Goal: Obtain resource: Obtain resource

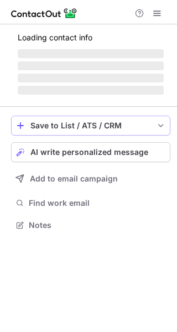
scroll to position [5, 6]
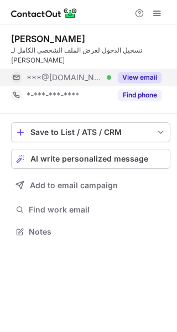
click at [141, 72] on button "View email" at bounding box center [140, 77] width 44 height 11
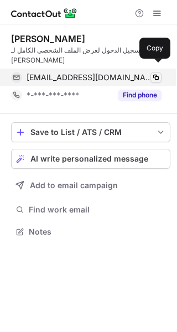
click at [156, 73] on span at bounding box center [155, 77] width 9 height 9
click at [158, 73] on span at bounding box center [155, 77] width 9 height 9
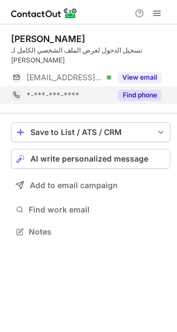
scroll to position [5, 6]
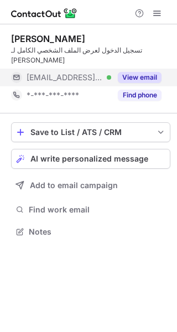
click at [136, 72] on button "View email" at bounding box center [140, 77] width 44 height 11
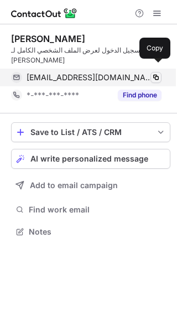
click at [160, 73] on span at bounding box center [155, 77] width 9 height 9
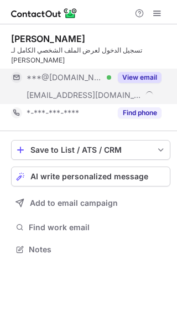
scroll to position [231, 177]
click at [132, 72] on button "View email" at bounding box center [140, 77] width 44 height 11
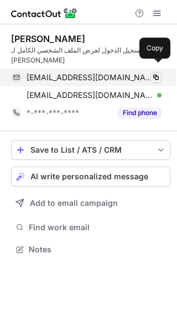
click at [156, 73] on span at bounding box center [155, 77] width 9 height 9
